Goal: Task Accomplishment & Management: Use online tool/utility

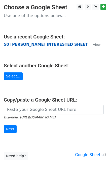
click at [13, 44] on strong "50 [PERSON_NAME] INTERESTED SHEET" at bounding box center [46, 44] width 84 height 5
click at [11, 44] on strong "50 [PERSON_NAME] INTERESTED SHEET" at bounding box center [46, 44] width 84 height 5
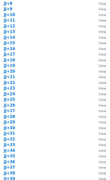
scroll to position [402, 0]
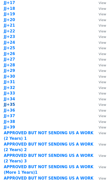
click at [11, 105] on strong "JJ+35" at bounding box center [9, 104] width 11 height 5
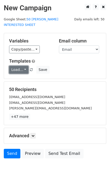
click at [17, 66] on link "Load..." at bounding box center [18, 70] width 19 height 8
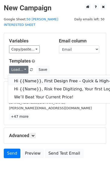
click at [30, 77] on link "Hi {{Name}}, First Design Free – Quick & High-Quality Digitizing!" at bounding box center [80, 81] width 144 height 8
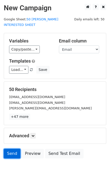
click at [12, 149] on link "Send" at bounding box center [12, 154] width 17 height 10
